Goal: Transaction & Acquisition: Subscribe to service/newsletter

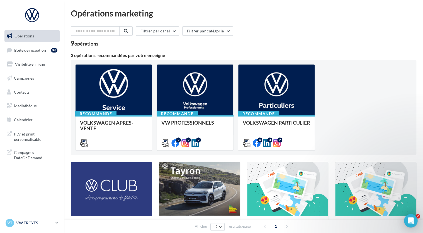
click at [48, 221] on p "VW TROYES" at bounding box center [34, 223] width 37 height 6
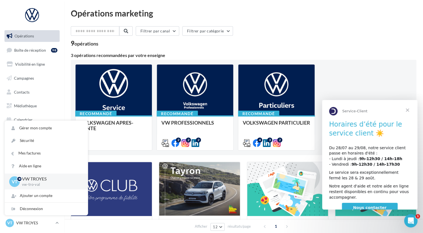
click at [49, 179] on p "VW TROYES" at bounding box center [50, 178] width 57 height 6
click at [408, 108] on span "Fermer" at bounding box center [408, 110] width 20 height 20
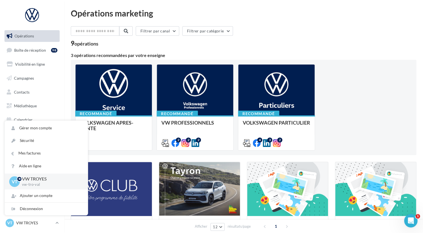
click at [221, 43] on div "9 opérations" at bounding box center [244, 43] width 346 height 7
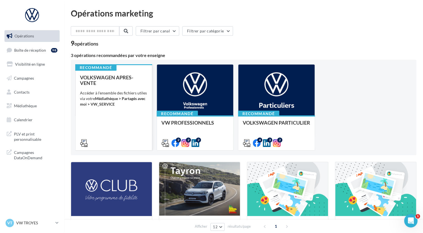
click at [125, 117] on div "VOLKSWAGEN APRES-VENTE Accéder à l'ensemble des fichiers utiles via votre Média…" at bounding box center [113, 109] width 67 height 71
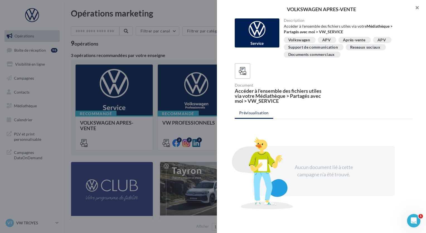
click at [418, 9] on button "button" at bounding box center [415, 8] width 22 height 17
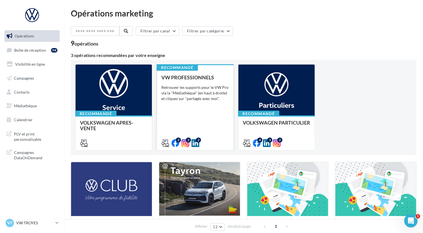
click at [188, 112] on div "VW PROFESSIONNELS Retrouver les supports pour le VW Pro via la "Médiathèque" (e…" at bounding box center [194, 109] width 67 height 71
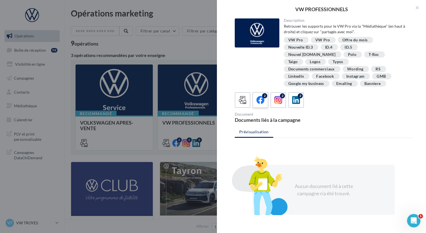
click at [263, 96] on icon at bounding box center [261, 100] width 8 height 8
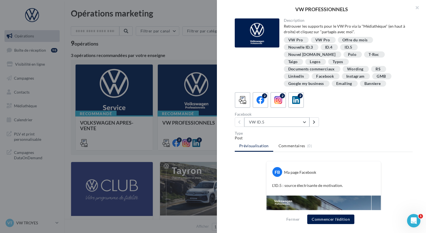
click at [279, 117] on button "VW ID.5" at bounding box center [276, 121] width 65 height 9
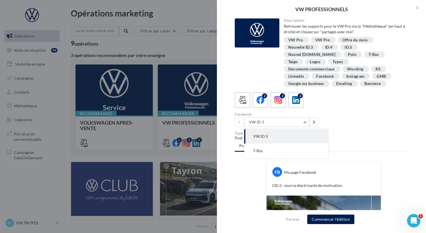
click at [337, 118] on div "Facebook VW ID.5 VW ID.5 T-Roc" at bounding box center [326, 119] width 182 height 14
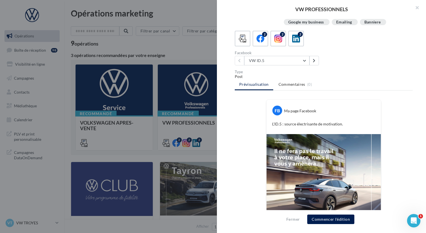
scroll to position [94, 0]
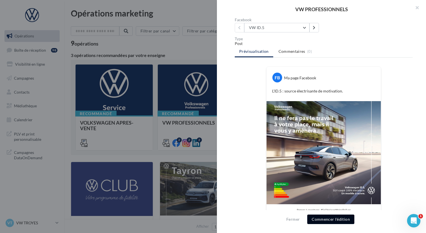
click at [326, 218] on button "Commencer l'édition" at bounding box center [330, 218] width 47 height 9
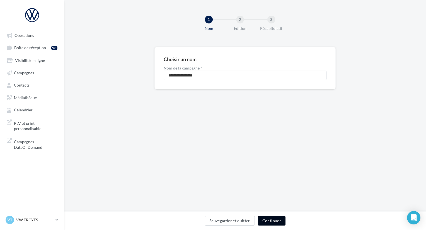
click at [265, 223] on button "Continuer" at bounding box center [272, 220] width 28 height 9
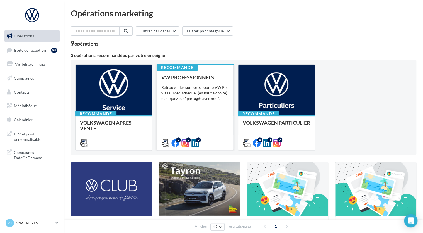
click at [196, 110] on div "VW PROFESSIONNELS Retrouver les supports pour le VW Pro via la "Médiathèque" (e…" at bounding box center [194, 109] width 67 height 71
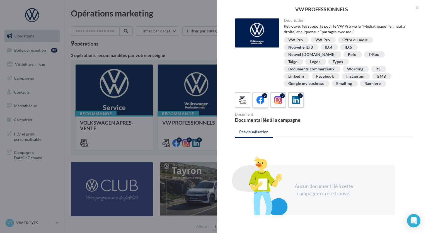
click at [257, 92] on label "2" at bounding box center [260, 100] width 16 height 16
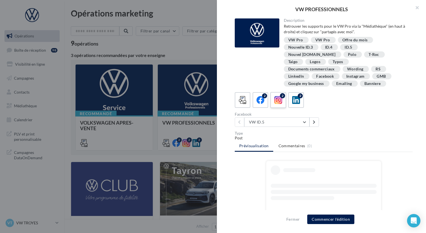
click at [278, 96] on icon at bounding box center [278, 100] width 8 height 8
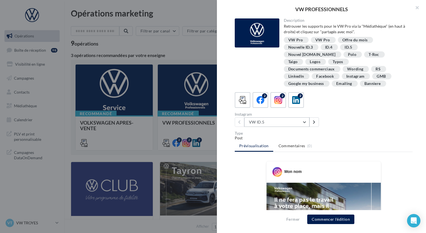
click at [273, 117] on button "VW ID.5" at bounding box center [276, 121] width 65 height 9
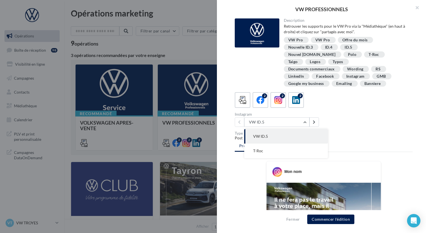
click at [383, 135] on div "Post" at bounding box center [324, 138] width 178 height 6
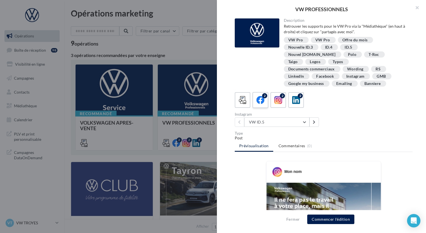
click at [257, 96] on icon at bounding box center [261, 100] width 8 height 8
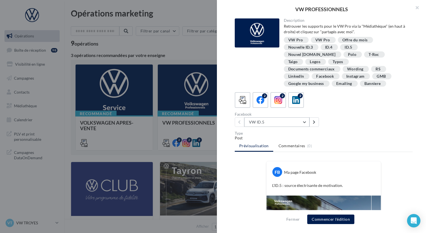
click at [283, 117] on button "VW ID.5" at bounding box center [276, 121] width 65 height 9
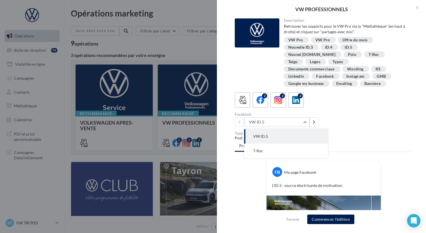
click at [285, 129] on button "VW ID.5" at bounding box center [286, 136] width 84 height 14
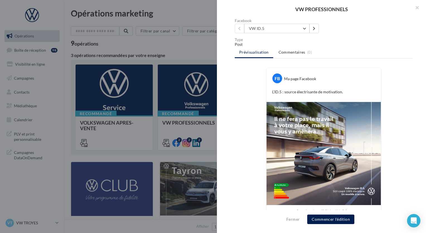
scroll to position [94, 0]
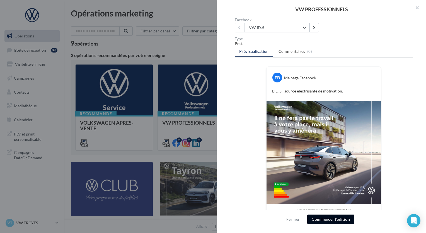
click at [325, 219] on button "Commencer l'édition" at bounding box center [330, 218] width 47 height 9
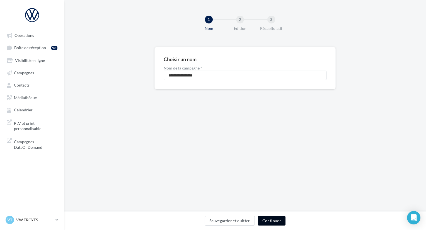
click at [270, 221] on button "Continuer" at bounding box center [272, 220] width 28 height 9
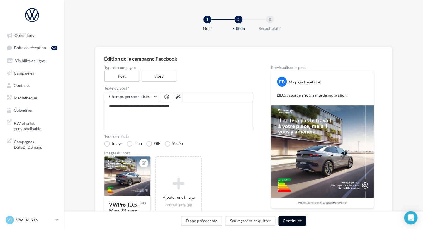
click at [287, 219] on button "Continuer" at bounding box center [293, 220] width 28 height 9
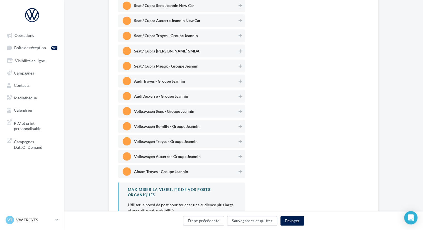
scroll to position [483, 0]
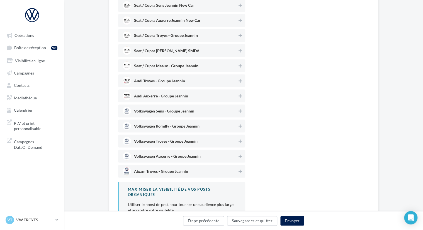
click at [184, 139] on span "Volkswagen Troyes - Groupe Jeannin" at bounding box center [166, 142] width 64 height 6
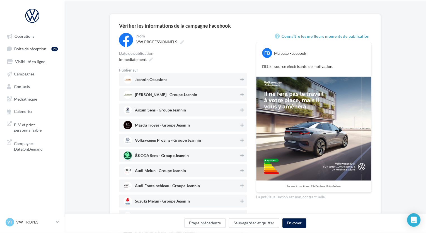
scroll to position [26, 0]
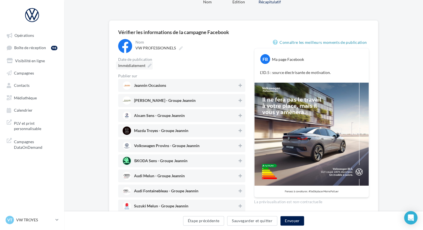
click at [146, 63] on div "Immédiatement" at bounding box center [134, 65] width 37 height 8
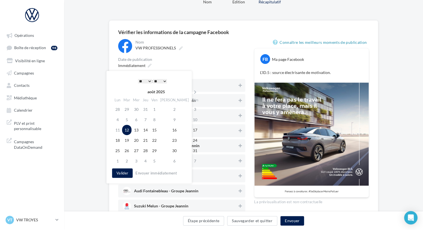
click at [147, 79] on select "* * * * * * * * * * ** ** ** ** ** ** ** ** ** ** ** ** ** **" at bounding box center [145, 81] width 14 height 4
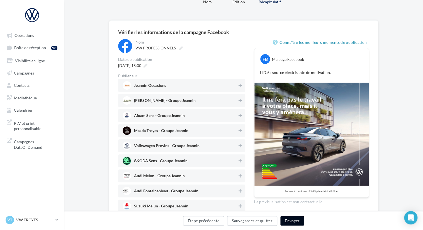
click at [294, 222] on button "Envoyer" at bounding box center [293, 220] width 24 height 9
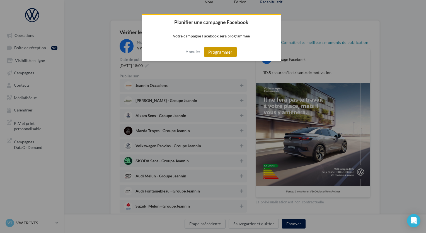
click at [223, 54] on button "Programmer" at bounding box center [220, 51] width 33 height 9
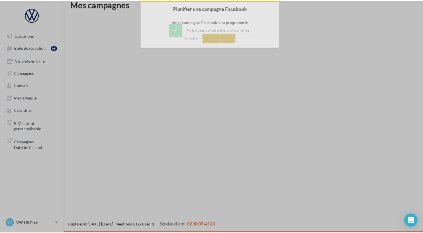
scroll to position [9, 0]
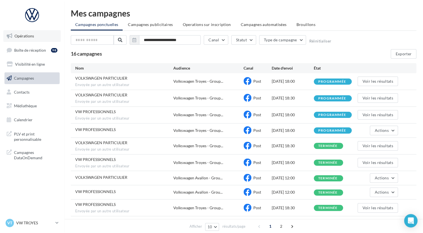
click at [25, 38] on link "Opérations" at bounding box center [31, 36] width 57 height 12
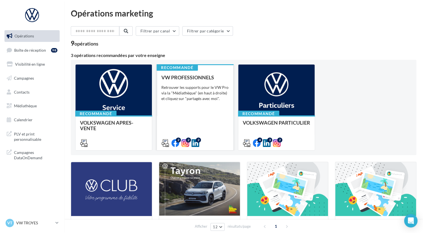
click at [195, 100] on div "Retrouver les supports pour le VW Pro via la "Médiathèque" (en haut à droite) e…" at bounding box center [194, 92] width 67 height 17
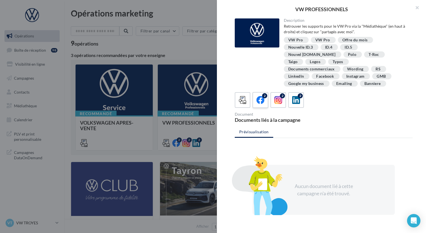
click at [260, 96] on icon at bounding box center [261, 100] width 8 height 8
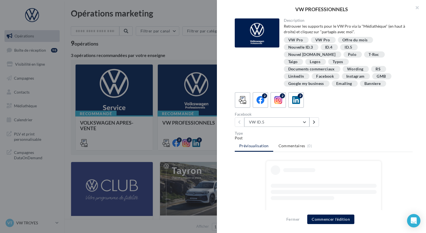
click at [274, 117] on button "VW ID.5" at bounding box center [276, 121] width 65 height 9
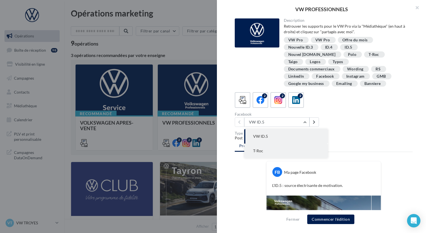
click at [265, 143] on button "T-Roc" at bounding box center [286, 150] width 84 height 14
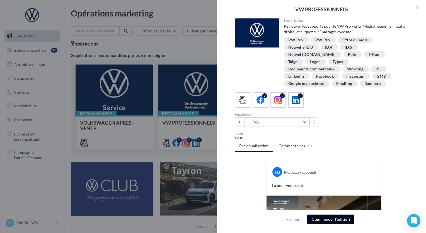
click at [318, 217] on button "Commencer l'édition" at bounding box center [330, 218] width 47 height 9
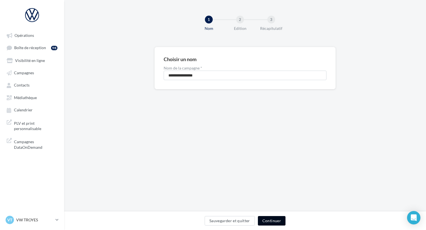
click at [275, 219] on button "Continuer" at bounding box center [272, 220] width 28 height 9
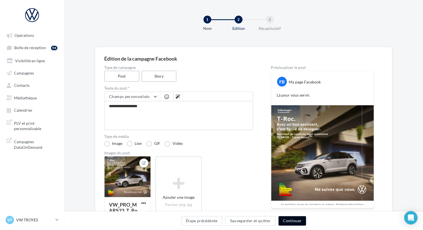
click at [294, 221] on button "Continuer" at bounding box center [293, 220] width 28 height 9
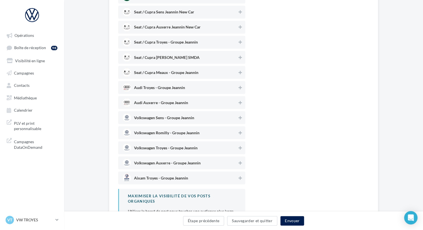
scroll to position [476, 0]
click at [172, 145] on span "Volkswagen Troyes - Groupe Jeannin" at bounding box center [180, 147] width 115 height 8
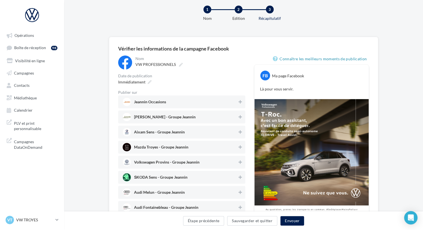
scroll to position [0, 0]
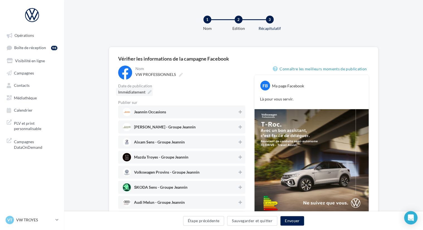
click at [145, 93] on span "Immédiatement" at bounding box center [131, 92] width 27 height 5
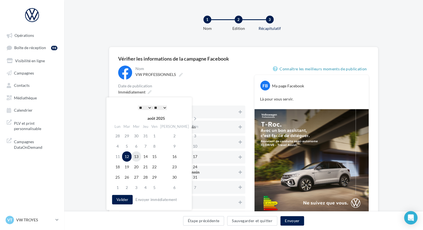
click at [141, 153] on td "13" at bounding box center [136, 156] width 9 height 10
click at [146, 110] on div "* * * * * * * * * * ** ** ** ** ** ** ** ** ** ** ** ** ** ** : ** ** ** ** ** …" at bounding box center [152, 107] width 56 height 8
click at [147, 108] on select "* * * * * * * * * * ** ** ** ** ** ** ** ** ** ** ** ** ** **" at bounding box center [145, 107] width 14 height 4
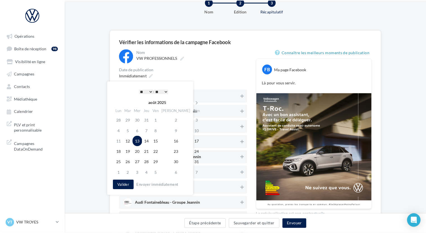
scroll to position [17, 0]
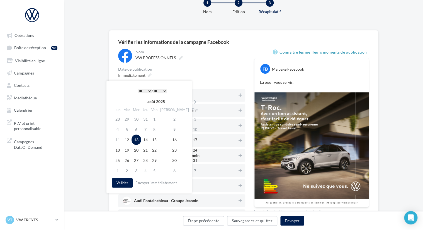
click at [148, 91] on select "* * * * * * * * * * ** ** ** ** ** ** ** ** ** ** ** ** ** **" at bounding box center [145, 91] width 14 height 4
click at [166, 90] on select "** ** ** ** ** **" at bounding box center [160, 91] width 14 height 4
click at [286, 223] on button "Envoyer" at bounding box center [293, 220] width 24 height 9
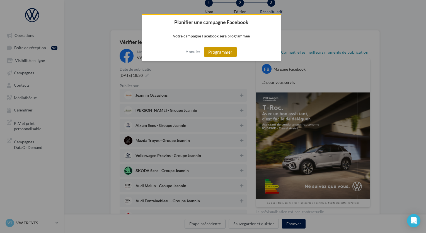
click at [220, 54] on button "Programmer" at bounding box center [220, 51] width 33 height 9
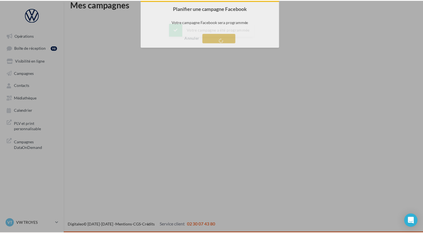
scroll to position [9, 0]
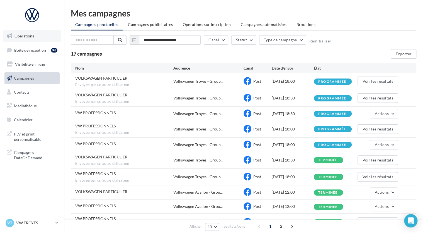
click at [28, 35] on span "Opérations" at bounding box center [24, 35] width 20 height 5
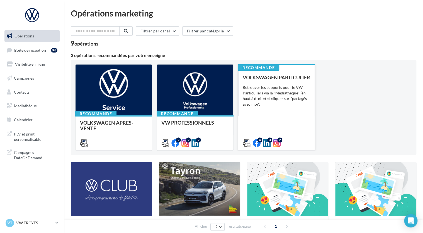
click at [278, 121] on div "VOLKSWAGEN PARTICULIER Retrouver les supports pour le VW Particuliers via la "M…" at bounding box center [276, 109] width 67 height 71
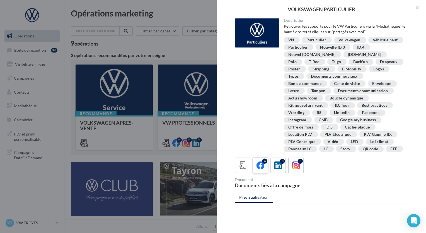
click at [261, 167] on icon at bounding box center [261, 165] width 8 height 8
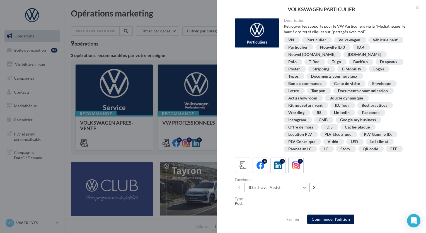
click at [273, 187] on button "ID.5 Travel Assist" at bounding box center [276, 186] width 65 height 9
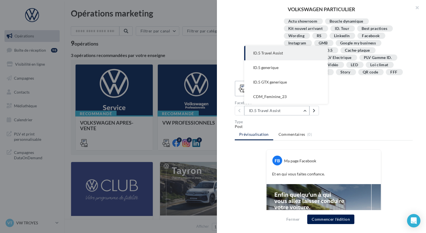
scroll to position [77, 0]
click at [352, 116] on div "Description Retrouver les supports pour le VW Particuliers via la "Médiathèque"…" at bounding box center [324, 116] width 214 height 196
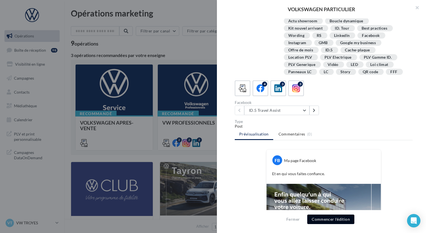
click at [325, 216] on button "Commencer l'édition" at bounding box center [330, 218] width 47 height 9
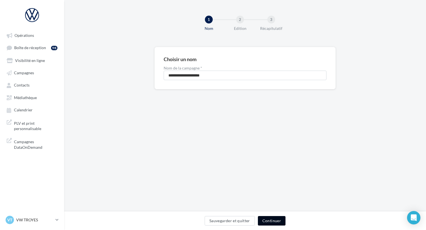
click at [271, 223] on button "Continuer" at bounding box center [272, 220] width 28 height 9
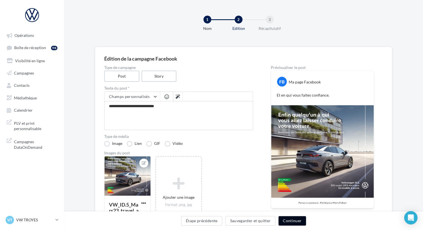
click at [291, 221] on button "Continuer" at bounding box center [293, 220] width 28 height 9
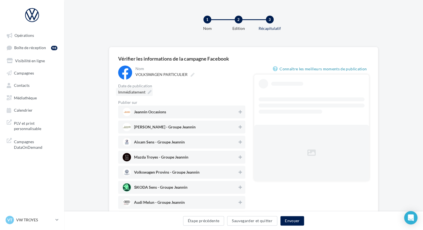
click at [136, 93] on span "Immédiatement" at bounding box center [131, 92] width 27 height 5
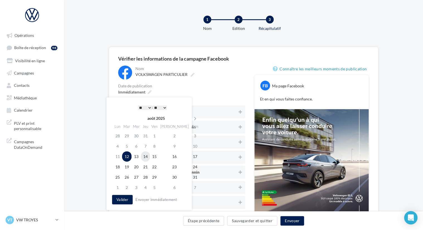
click at [148, 156] on td "14" at bounding box center [145, 156] width 9 height 10
click at [147, 108] on select "* * * * * * * * * * ** ** ** ** ** ** ** ** ** ** ** ** ** **" at bounding box center [145, 107] width 14 height 4
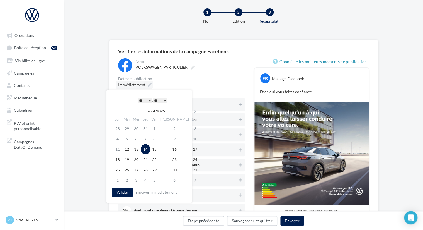
scroll to position [8, 0]
click at [149, 100] on select "* * * * * * * * * * ** ** ** ** ** ** ** ** ** ** ** ** ** **" at bounding box center [145, 100] width 14 height 4
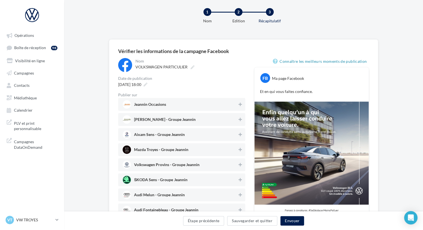
click at [195, 78] on div "Date de publication" at bounding box center [181, 78] width 127 height 4
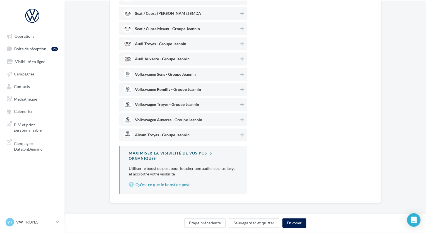
scroll to position [521, 0]
click at [187, 99] on span "Volkswagen Troyes - Groupe Jeannin" at bounding box center [180, 103] width 115 height 8
click at [291, 220] on button "Envoyer" at bounding box center [293, 220] width 24 height 9
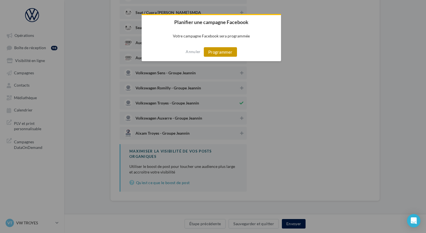
click at [218, 55] on button "Programmer" at bounding box center [220, 51] width 33 height 9
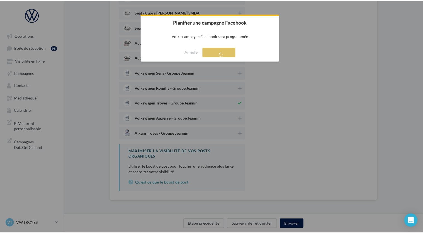
scroll to position [9, 0]
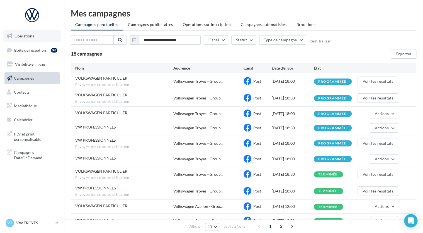
click at [31, 35] on span "Opérations" at bounding box center [24, 35] width 20 height 5
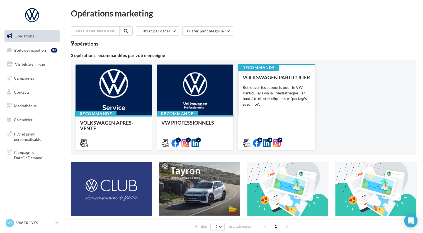
click at [306, 113] on div "VOLKSWAGEN PARTICULIER Retrouver les supports pour le VW Particuliers via la "M…" at bounding box center [276, 109] width 67 height 71
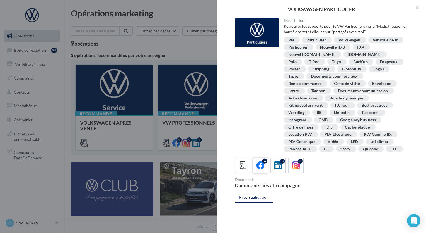
click at [260, 171] on label "4" at bounding box center [260, 165] width 16 height 16
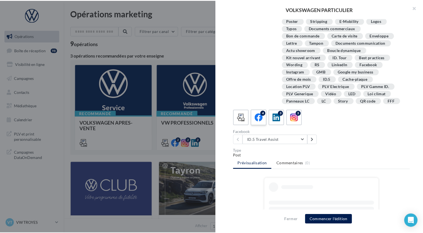
scroll to position [58, 0]
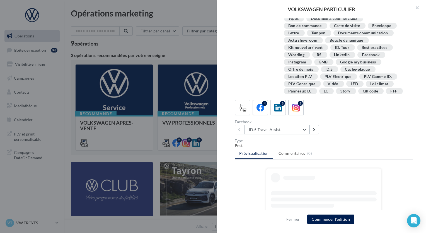
click at [271, 126] on button "ID.5 Travel Assist" at bounding box center [276, 129] width 65 height 9
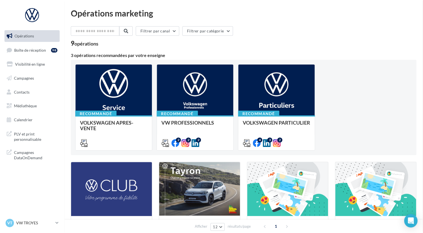
click at [169, 46] on div "Opérations marketing Filtrer par canal Filtrer par catégorie 9 opérations 3 opé…" at bounding box center [244, 187] width 346 height 356
click at [24, 49] on span "Boîte de réception" at bounding box center [30, 49] width 32 height 5
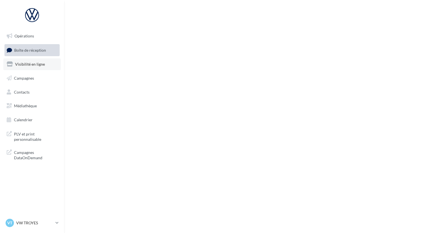
click at [28, 63] on span "Visibilité en ligne" at bounding box center [30, 64] width 30 height 5
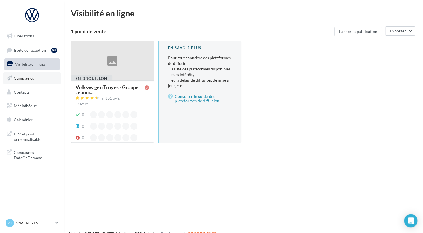
click at [31, 80] on span "Campagnes" at bounding box center [24, 78] width 20 height 5
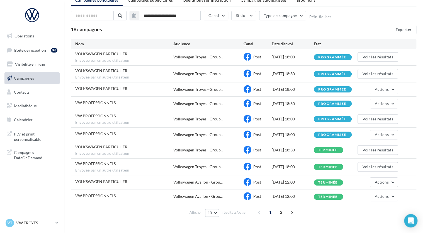
scroll to position [33, 0]
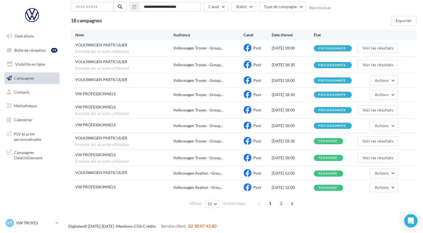
click at [228, 144] on div "VOLKSWAGEN PARTICULIER Envoyée par un autre utilisateur Volkswagen Troyes - Gro…" at bounding box center [244, 141] width 346 height 16
click at [373, 139] on button "Voir les résultats" at bounding box center [378, 140] width 40 height 9
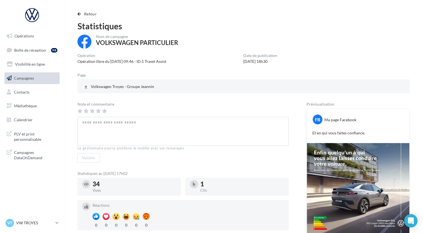
scroll to position [4, 0]
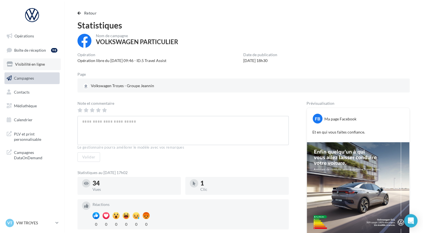
click at [37, 62] on span "Visibilité en ligne" at bounding box center [30, 64] width 30 height 5
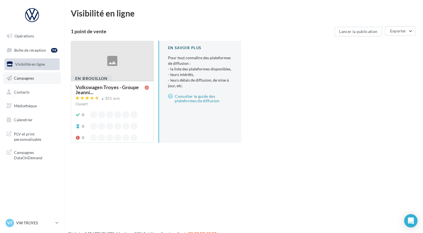
click at [36, 76] on link "Campagnes" at bounding box center [31, 78] width 57 height 12
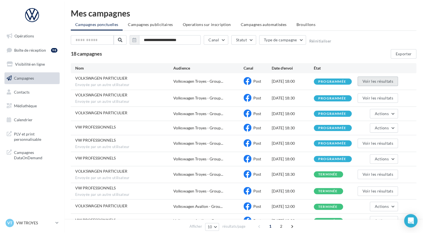
click at [368, 79] on button "Voir les résultats" at bounding box center [378, 80] width 40 height 9
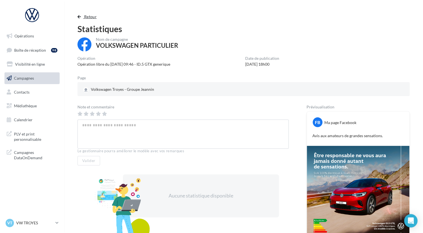
click at [93, 17] on span "Retour" at bounding box center [90, 16] width 13 height 5
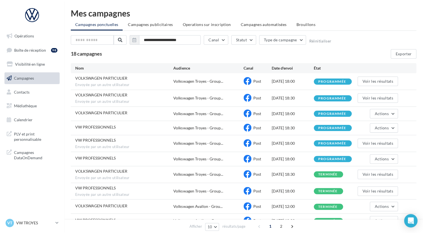
click at [357, 93] on div "Voir les résultats" at bounding box center [377, 97] width 42 height 9
click at [366, 99] on button "Voir les résultats" at bounding box center [378, 97] width 40 height 9
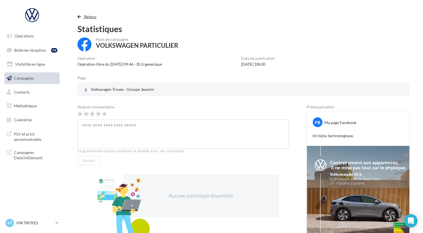
click at [86, 14] on span "Retour" at bounding box center [90, 16] width 13 height 5
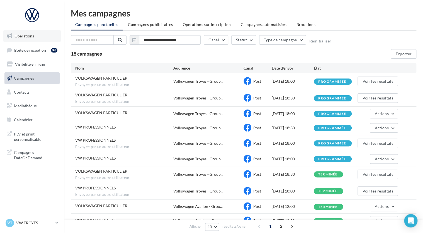
click at [35, 37] on link "Opérations" at bounding box center [31, 36] width 57 height 12
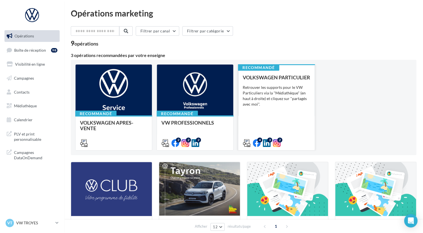
click at [265, 101] on div "Retrouver les supports pour le VW Particuliers via la "Médiathèque" (en haut à …" at bounding box center [276, 95] width 67 height 22
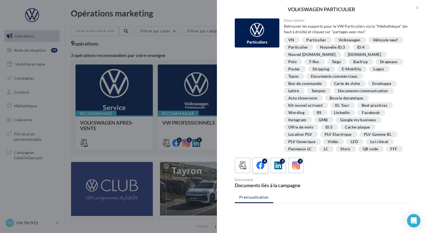
click at [259, 162] on icon at bounding box center [261, 165] width 8 height 8
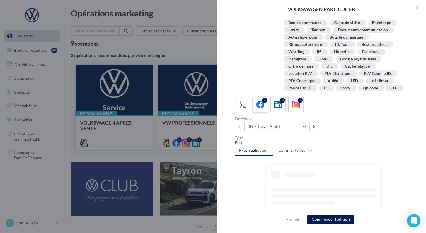
scroll to position [61, 0]
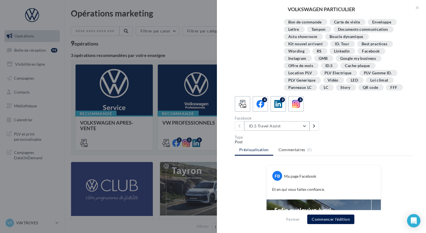
click at [278, 125] on button "ID.5 Travel Assist" at bounding box center [276, 125] width 65 height 9
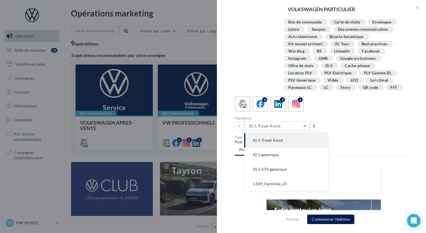
click at [341, 125] on div "Facebook ID.5 Travel Assist ID.5 Travel Assist ID.5 generique ID.5 GTX generiqu…" at bounding box center [326, 123] width 182 height 14
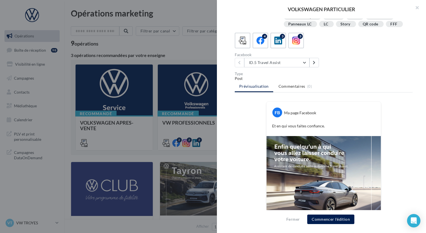
scroll to position [125, 0]
click at [287, 64] on button "ID.5 Travel Assist" at bounding box center [276, 61] width 65 height 9
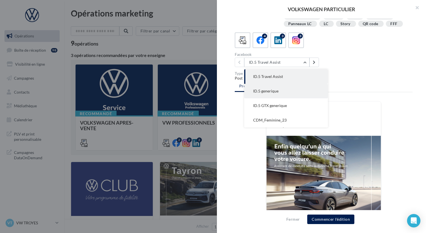
click at [271, 91] on span "ID.5 generique" at bounding box center [265, 90] width 25 height 5
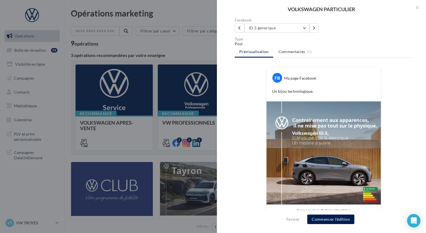
scroll to position [159, 0]
click at [333, 221] on button "Commencer l'édition" at bounding box center [330, 218] width 47 height 9
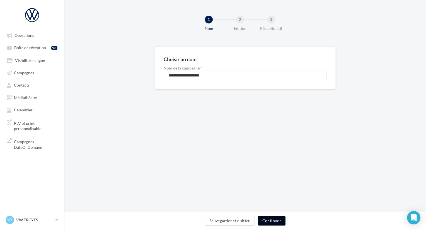
click at [272, 224] on button "Continuer" at bounding box center [272, 220] width 28 height 9
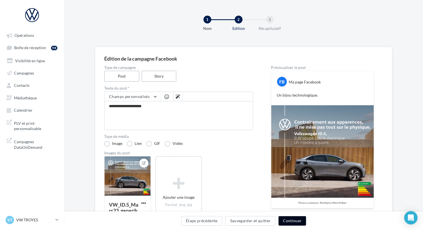
click at [285, 219] on button "Continuer" at bounding box center [293, 220] width 28 height 9
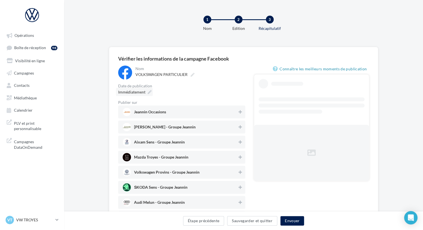
click at [142, 96] on div "Immédiatement" at bounding box center [134, 92] width 37 height 8
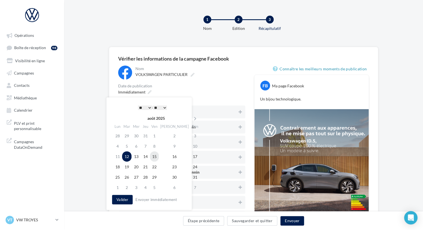
click at [156, 156] on td "15" at bounding box center [154, 156] width 9 height 10
click at [146, 107] on select "* * * * * * * * * * ** ** ** ** ** ** ** ** ** ** ** ** ** **" at bounding box center [145, 107] width 14 height 4
click at [149, 107] on select "* * * * * * * * * * ** ** ** ** ** ** ** ** ** ** ** ** ** **" at bounding box center [145, 107] width 14 height 4
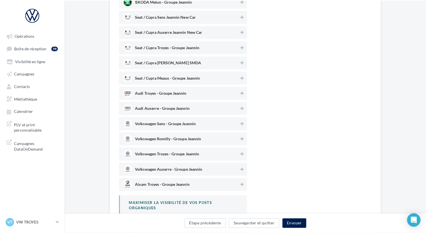
scroll to position [472, 0]
click at [183, 152] on span "Volkswagen Troyes - Groupe Jeannin" at bounding box center [166, 153] width 64 height 6
click at [295, 221] on button "Envoyer" at bounding box center [293, 220] width 24 height 9
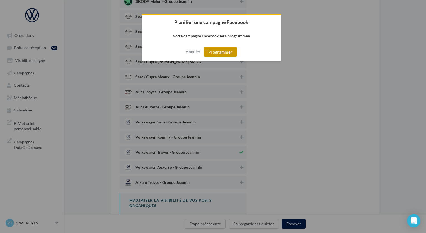
click at [215, 49] on button "Programmer" at bounding box center [220, 51] width 33 height 9
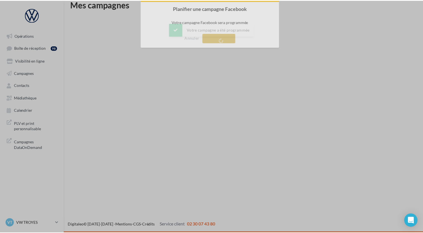
scroll to position [9, 0]
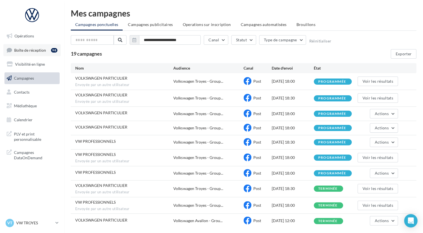
click at [37, 49] on span "Boîte de réception" at bounding box center [30, 49] width 32 height 5
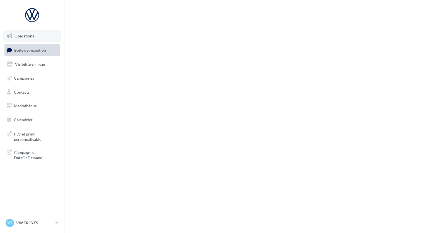
click at [30, 37] on span "Opérations" at bounding box center [24, 35] width 20 height 5
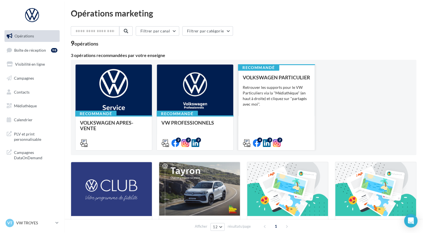
click at [263, 116] on div "VOLKSWAGEN PARTICULIER Retrouver les supports pour le VW Particuliers via la "M…" at bounding box center [276, 109] width 67 height 71
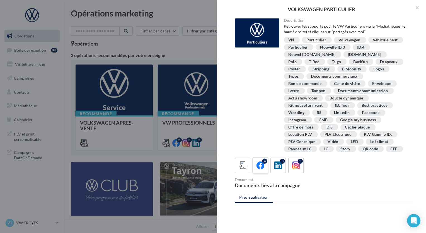
click at [267, 162] on label "4" at bounding box center [260, 165] width 16 height 16
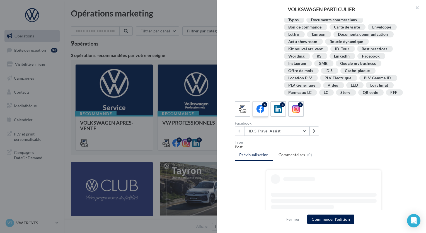
scroll to position [57, 0]
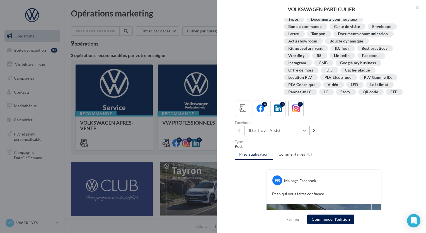
click at [261, 130] on button "ID.5 Travel Assist" at bounding box center [276, 129] width 65 height 9
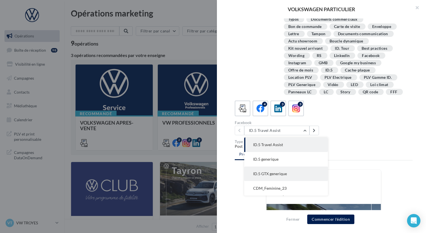
click at [270, 172] on span "ID.5 GTX generique" at bounding box center [270, 173] width 34 height 5
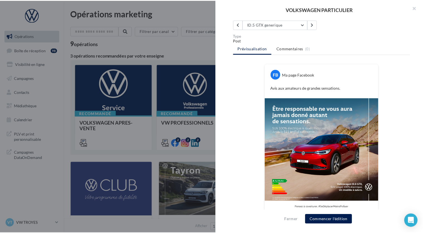
scroll to position [167, 0]
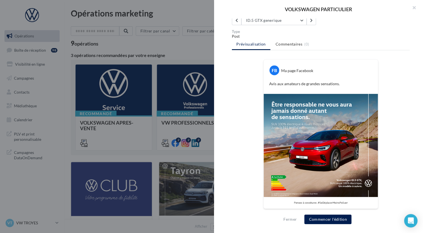
click at [205, 64] on div at bounding box center [211, 116] width 423 height 233
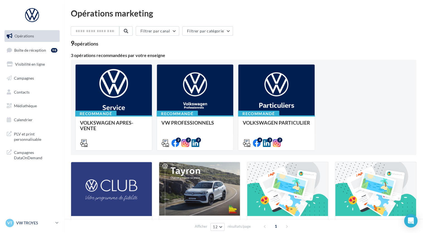
click at [33, 225] on p "VW TROYES" at bounding box center [34, 223] width 37 height 6
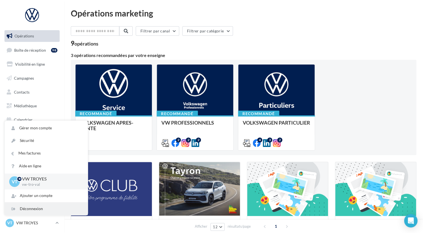
click at [34, 208] on div "Déconnexion" at bounding box center [46, 208] width 83 height 13
